Goal: Task Accomplishment & Management: Use online tool/utility

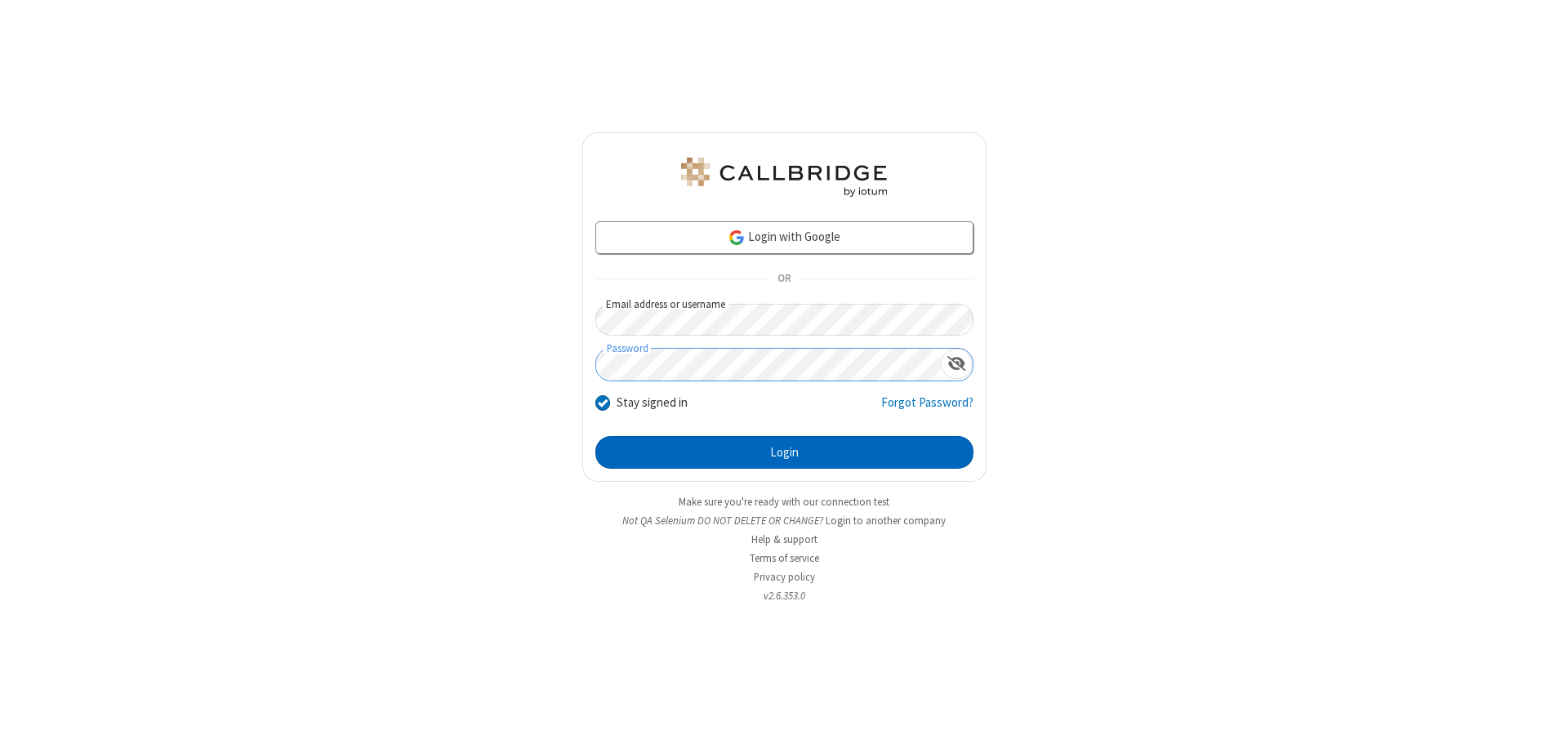
click at [784, 452] on button "Login" at bounding box center [784, 452] width 378 height 33
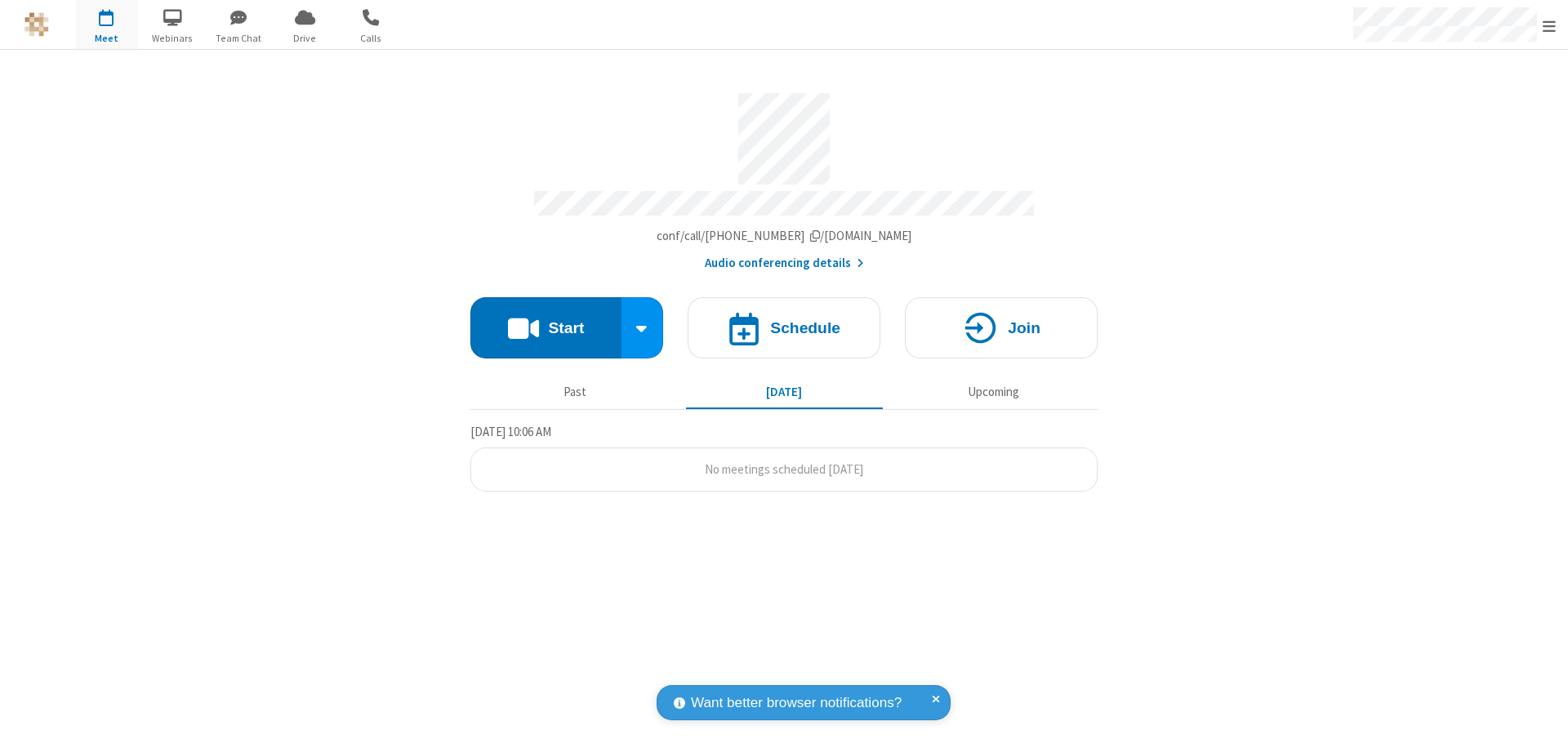
click at [545, 320] on button "Start" at bounding box center [546, 328] width 151 height 62
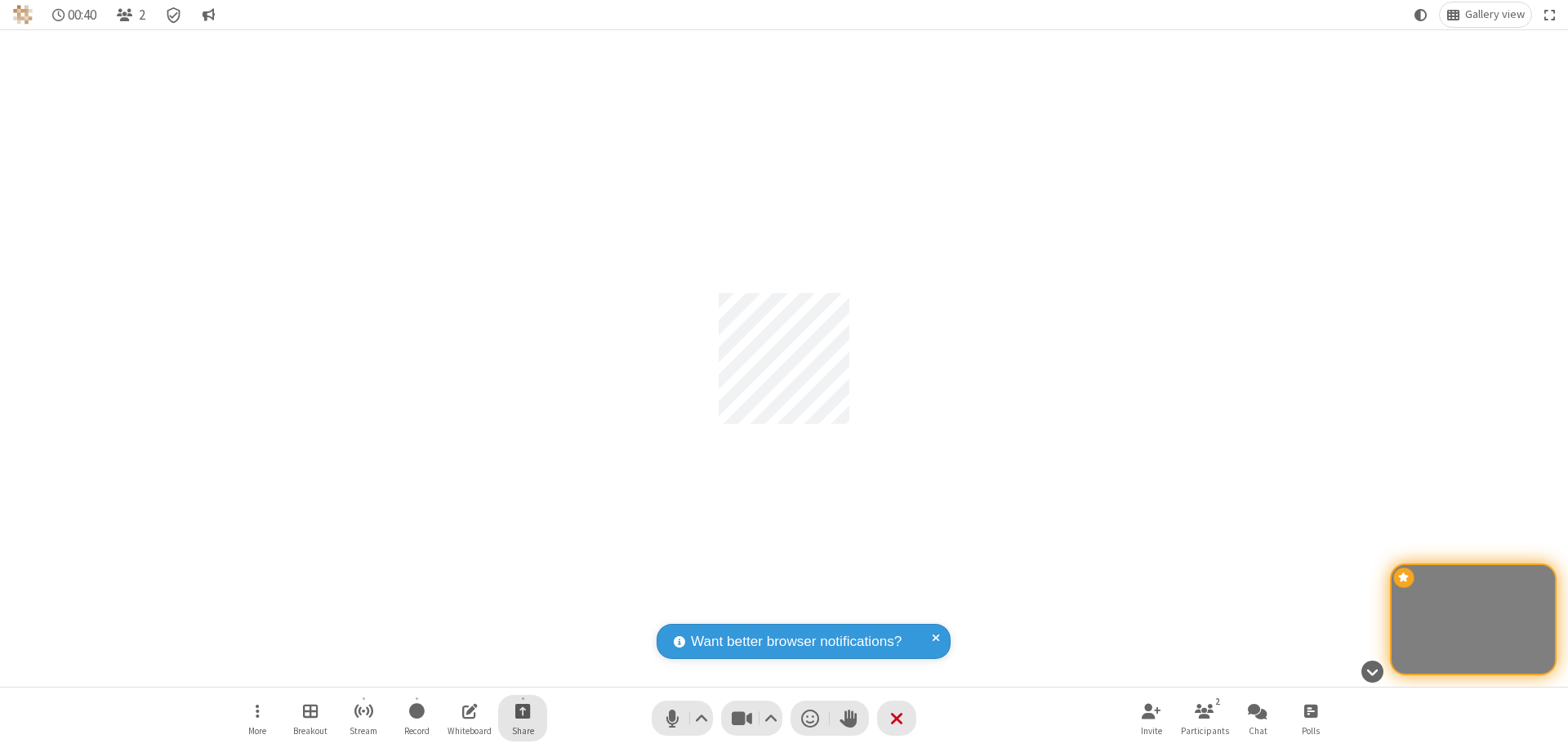
click at [523, 711] on span "Start sharing" at bounding box center [524, 711] width 16 height 21
click at [457, 671] on span "Share my screen" at bounding box center [457, 673] width 19 height 14
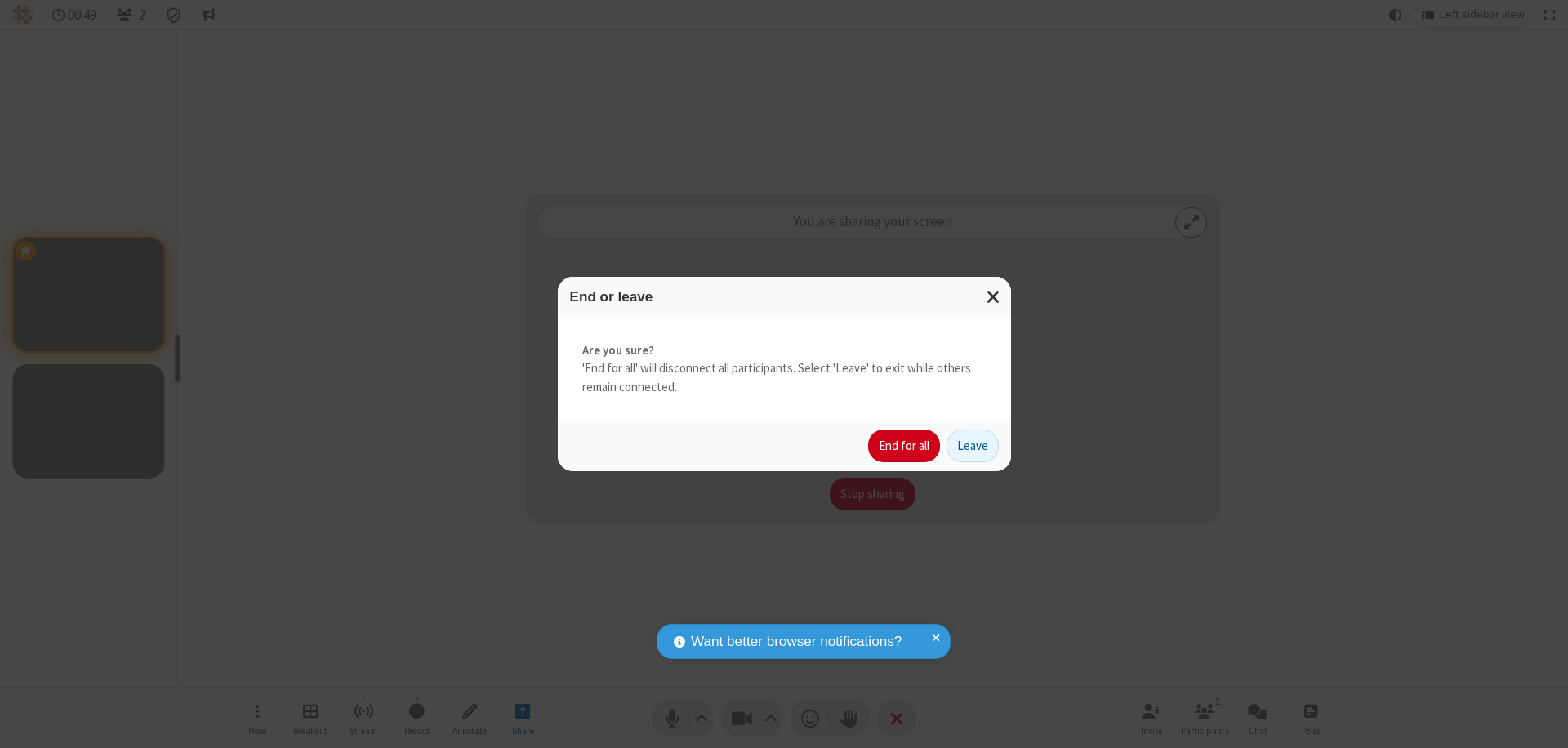
click at [905, 446] on button "End for all" at bounding box center [904, 446] width 72 height 33
